Goal: Information Seeking & Learning: Find specific fact

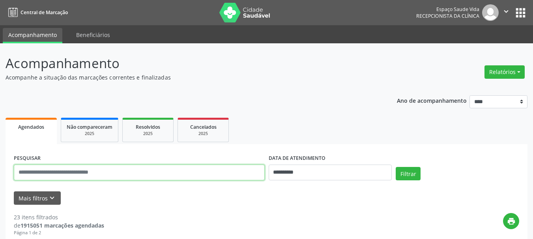
click at [43, 172] on input "text" at bounding box center [139, 173] width 251 height 16
type input "**********"
click at [395, 167] on button "Filtrar" at bounding box center [407, 173] width 25 height 13
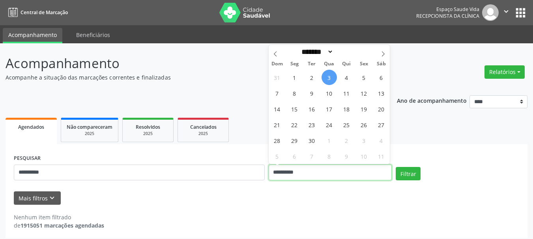
click at [290, 166] on input "**********" at bounding box center [329, 173] width 123 height 16
click at [327, 74] on span "3" at bounding box center [328, 77] width 15 height 15
type input "**********"
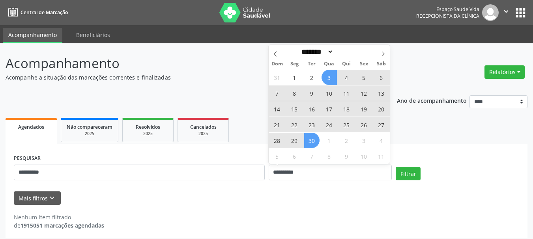
click at [311, 138] on span "30" at bounding box center [311, 140] width 15 height 15
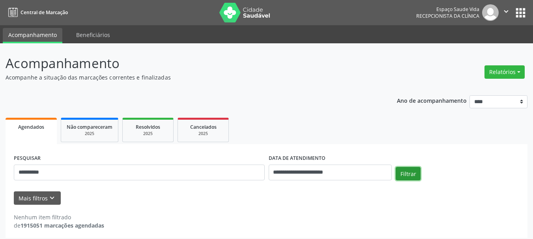
click at [408, 174] on button "Filtrar" at bounding box center [407, 173] width 25 height 13
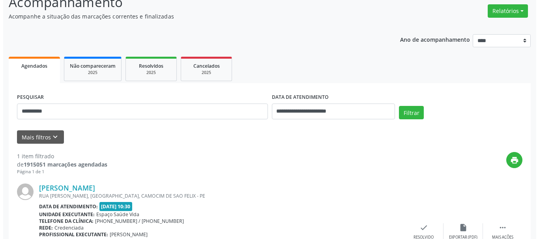
scroll to position [109, 0]
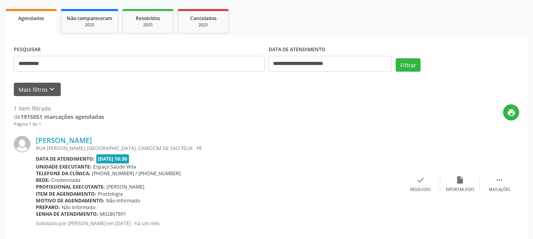
drag, startPoint x: 33, startPoint y: 142, endPoint x: 105, endPoint y: 137, distance: 71.9
click at [108, 142] on div "Jose Eudes Firmino RUA PEDRO JORDAO CABRAL, CENTRO, CAMOCIM DE SAO FELIX - PE D…" at bounding box center [266, 184] width 505 height 113
copy div "Jose Eudes Firmino"
click at [77, 140] on link "Jose Eudes Firmino" at bounding box center [64, 140] width 56 height 9
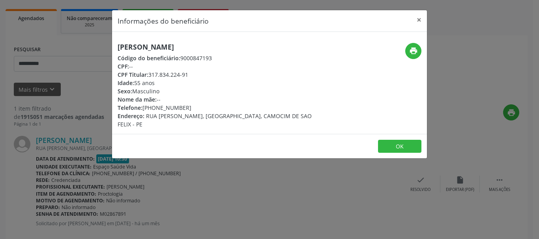
drag, startPoint x: 192, startPoint y: 76, endPoint x: 147, endPoint y: 78, distance: 45.0
click at [147, 78] on div "CPF Titular: 317.834.224-91" at bounding box center [216, 75] width 199 height 8
click at [409, 49] on icon "print" at bounding box center [413, 51] width 9 height 9
drag, startPoint x: 196, startPoint y: 107, endPoint x: 142, endPoint y: 107, distance: 54.0
click at [142, 107] on div "Telefone: (81) 99690-9398" at bounding box center [216, 108] width 199 height 8
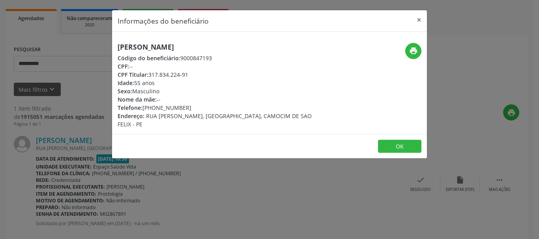
copy div "(81) 99690-9398"
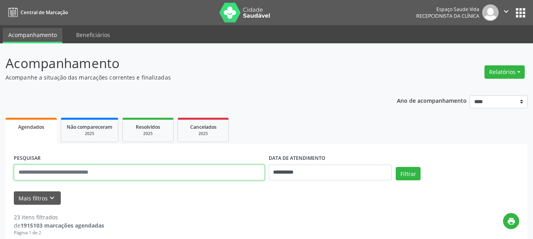
click at [50, 169] on input "text" at bounding box center [139, 173] width 251 height 16
type input "*******"
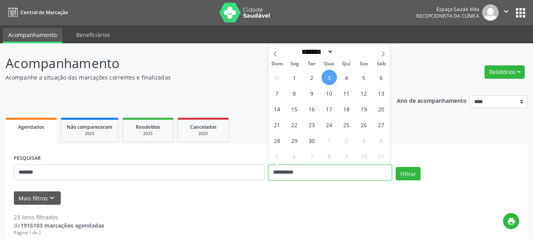
click at [298, 168] on input "**********" at bounding box center [329, 173] width 123 height 16
click at [333, 80] on span "3" at bounding box center [328, 77] width 15 height 15
type input "**********"
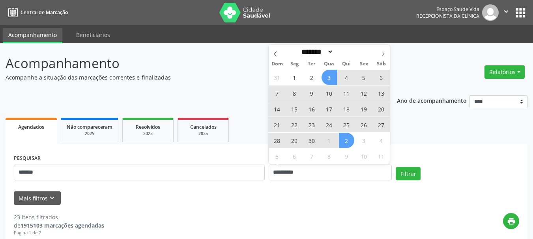
click at [351, 145] on span "2" at bounding box center [346, 140] width 15 height 15
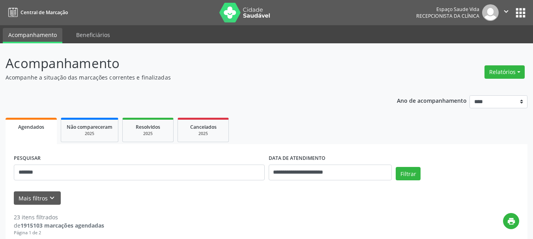
drag, startPoint x: 425, startPoint y: 130, endPoint x: 431, endPoint y: 138, distance: 9.9
click at [425, 130] on ul "Agendados Não compareceram 2025 Resolvidos 2025 Cancelados 2025" at bounding box center [267, 130] width 522 height 28
click at [427, 172] on div "Filtrar" at bounding box center [456, 176] width 127 height 19
click at [417, 174] on button "Filtrar" at bounding box center [407, 173] width 25 height 13
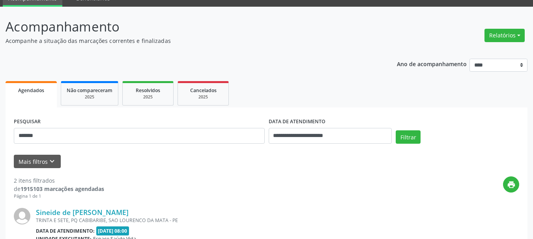
scroll to position [79, 0]
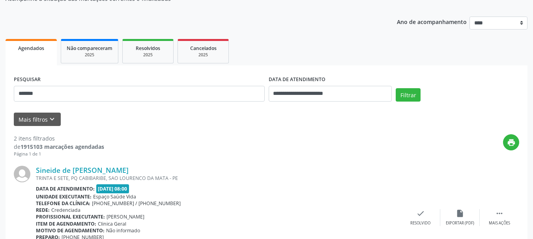
drag, startPoint x: 35, startPoint y: 171, endPoint x: 131, endPoint y: 172, distance: 95.0
click at [131, 172] on div "Sineide de [PERSON_NAME] TRINTA E SETE, PQ CABIBARIBE, SAO LOURENCO DA MATA - P…" at bounding box center [266, 218] width 505 height 120
copy div "Sineide de [PERSON_NAME]"
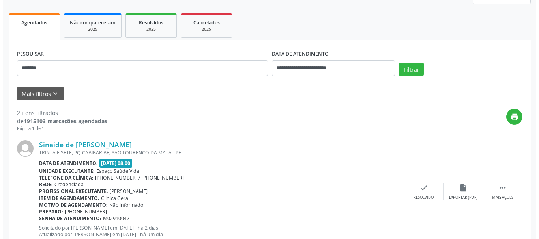
scroll to position [118, 0]
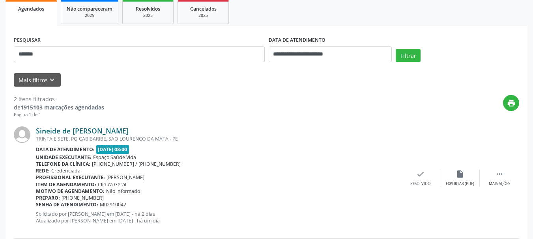
click at [90, 129] on link "Sineide de [PERSON_NAME]" at bounding box center [82, 131] width 93 height 9
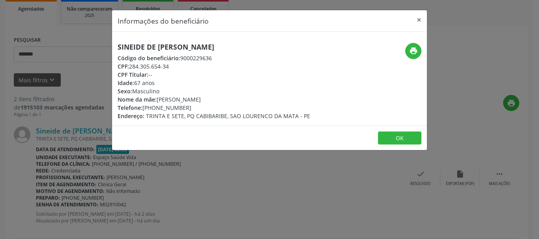
drag, startPoint x: 176, startPoint y: 66, endPoint x: 131, endPoint y: 66, distance: 44.9
click at [131, 66] on div "CPF: 284.305.654-34" at bounding box center [213, 66] width 192 height 8
copy div "284.305.654-34"
drag, startPoint x: 197, startPoint y: 109, endPoint x: 144, endPoint y: 107, distance: 52.9
click at [144, 107] on div "Telefone: [PHONE_NUMBER]" at bounding box center [213, 108] width 192 height 8
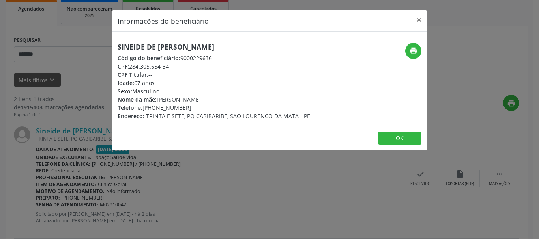
copy div "[PHONE_NUMBER]"
click at [408, 54] on button "print" at bounding box center [413, 51] width 16 height 16
